Goal: Communication & Community: Answer question/provide support

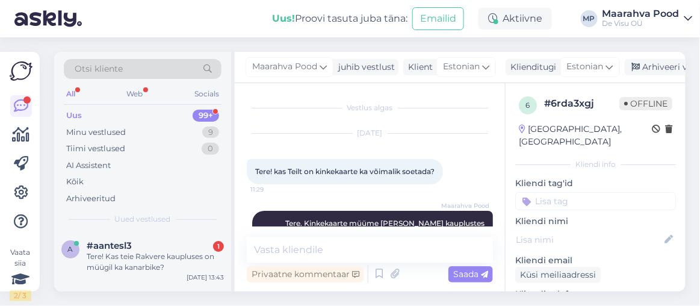
scroll to position [137, 0]
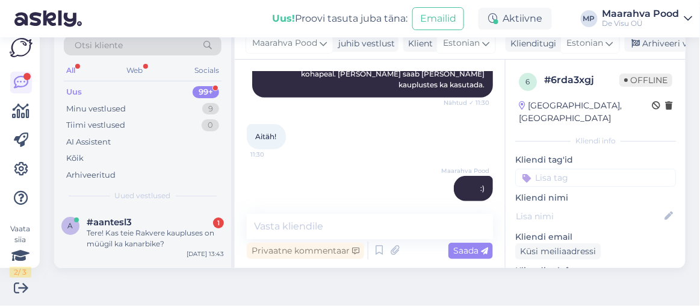
click at [161, 232] on div "Tere! Kas teie Rakvere kaupluses on müügil ka kanarbike?" at bounding box center [155, 238] width 137 height 22
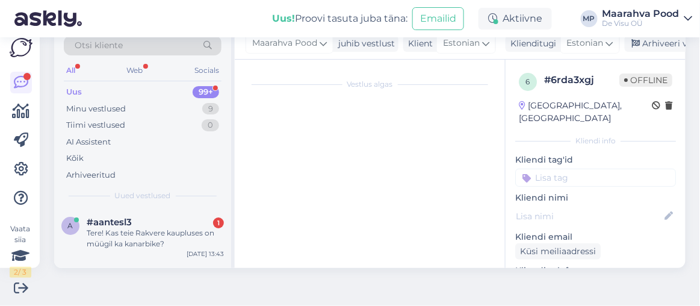
scroll to position [25, 0]
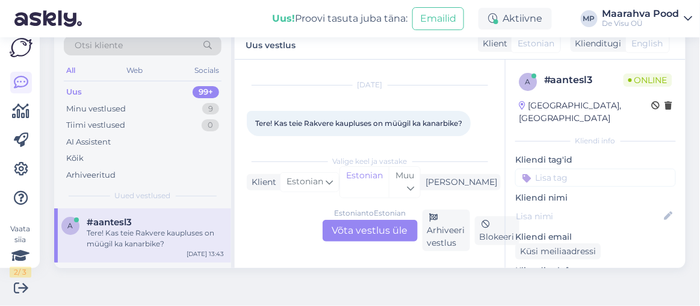
click at [347, 227] on div "Estonian to Estonian Võta vestlus üle" at bounding box center [370, 231] width 95 height 22
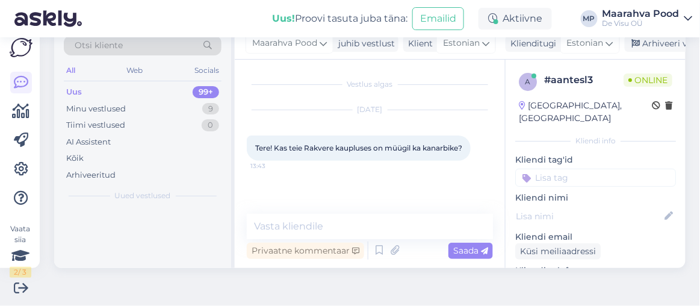
scroll to position [0, 0]
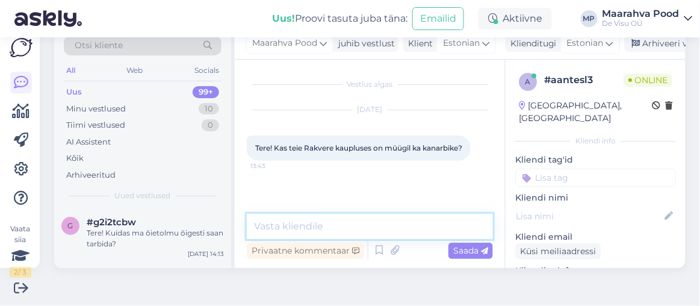
click at [317, 222] on textarea at bounding box center [370, 226] width 246 height 25
type textarea "Rakveres on müügil"
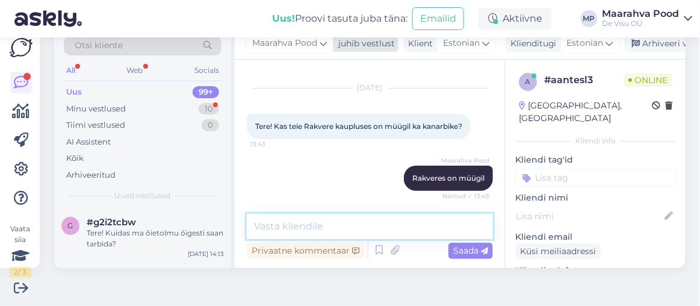
scroll to position [74, 0]
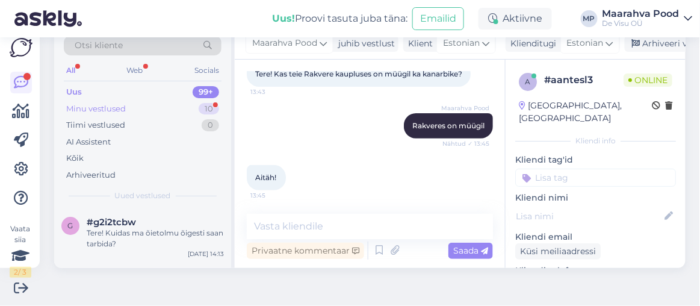
click at [143, 109] on div "Minu vestlused 10" at bounding box center [143, 109] width 158 height 17
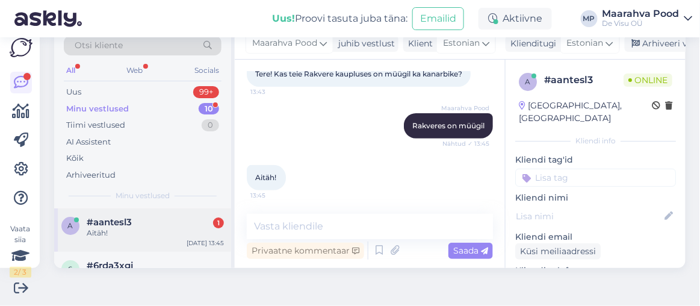
click at [191, 248] on div "a #aantesl3 1 Aitäh! [DATE] 13:45" at bounding box center [142, 229] width 177 height 43
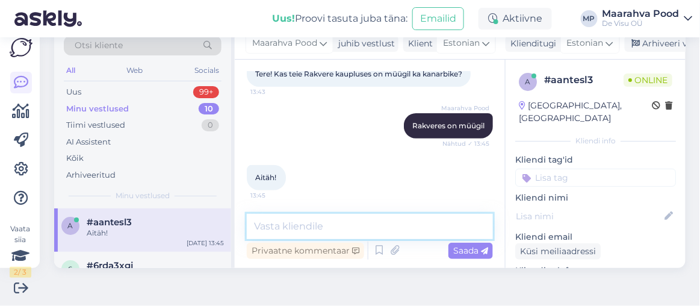
click at [281, 226] on textarea at bounding box center [370, 226] width 246 height 25
type textarea ":)"
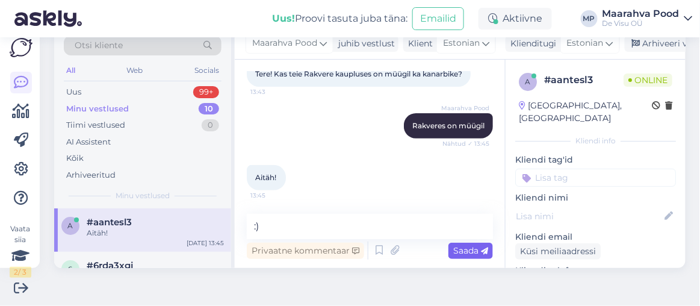
click at [463, 249] on span "Saada" at bounding box center [470, 250] width 35 height 11
